Goal: Transaction & Acquisition: Purchase product/service

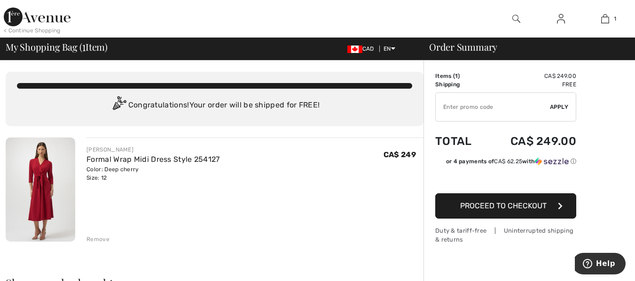
scroll to position [19, 0]
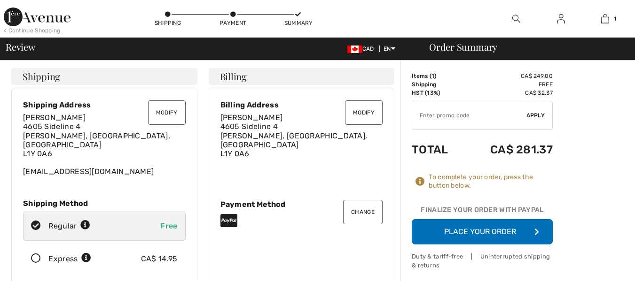
checkbox input "true"
click at [71, 225] on div "Regular Free" at bounding box center [104, 226] width 163 height 29
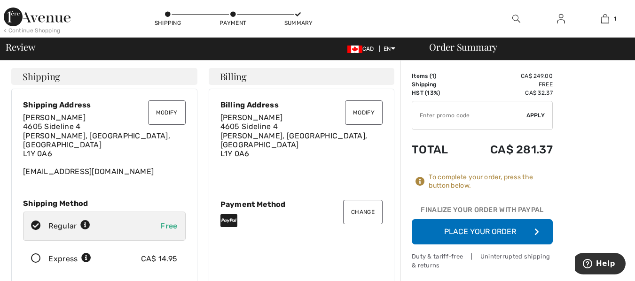
radio input "true"
click at [435, 229] on button "Place Your Order" at bounding box center [481, 231] width 141 height 25
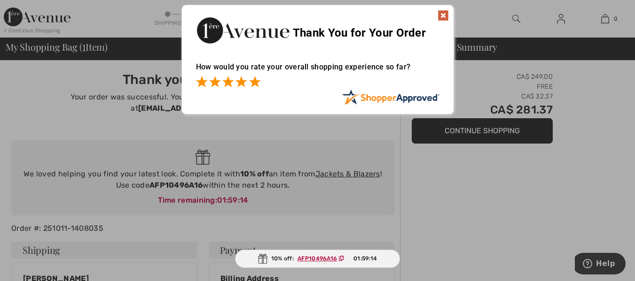
click at [259, 81] on span at bounding box center [254, 81] width 11 height 11
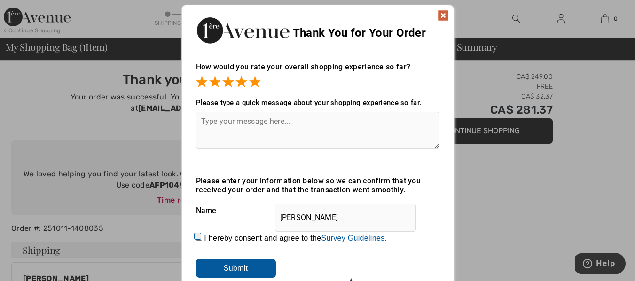
click at [202, 121] on textarea at bounding box center [317, 130] width 243 height 37
click at [225, 120] on textarea "As ever it is smooth as silk." at bounding box center [317, 130] width 243 height 37
type textarea "As ever, it is smooth as silk."
click at [245, 267] on input "Submit" at bounding box center [236, 268] width 80 height 19
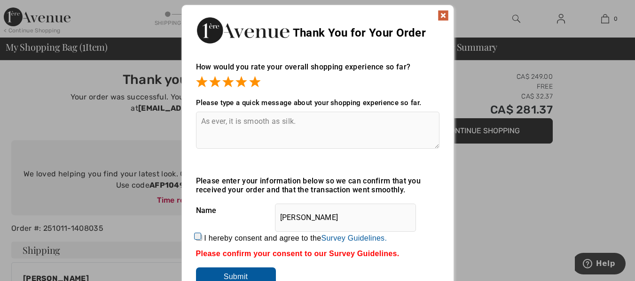
click at [196, 236] on input "I hereby consent and agree to the By submitting a review, you grant permission …" at bounding box center [199, 238] width 6 height 6
checkbox input "true"
click at [249, 271] on input "Submit" at bounding box center [236, 277] width 80 height 19
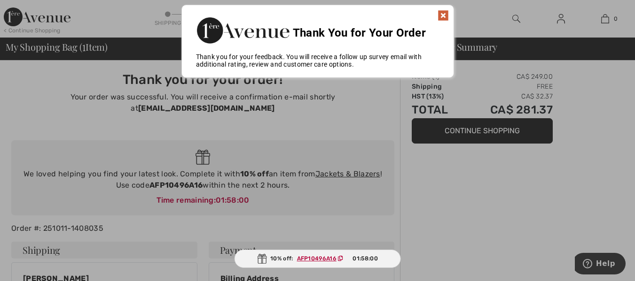
click at [447, 11] on img at bounding box center [442, 15] width 11 height 11
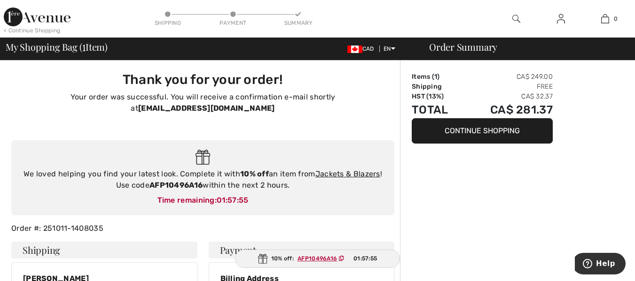
click at [325, 258] on ins "AFP10496A16" at bounding box center [316, 258] width 39 height 7
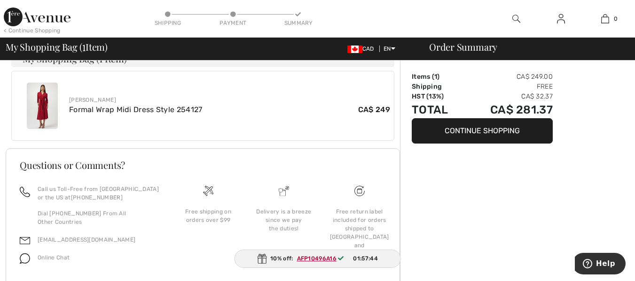
scroll to position [353, 0]
